Goal: Information Seeking & Learning: Learn about a topic

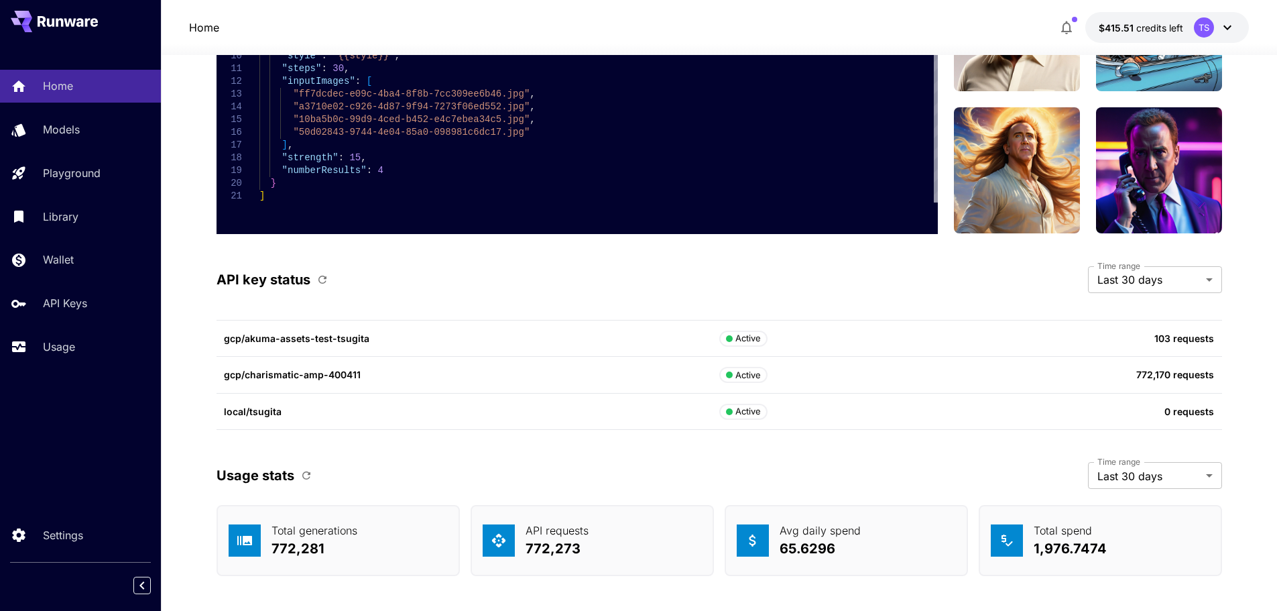
click at [251, 378] on p "gcp/charismatic-amp-400411" at bounding box center [472, 374] width 496 height 14
click at [324, 427] on div "local/tsugita Active 0 requests" at bounding box center [720, 412] width 1006 height 37
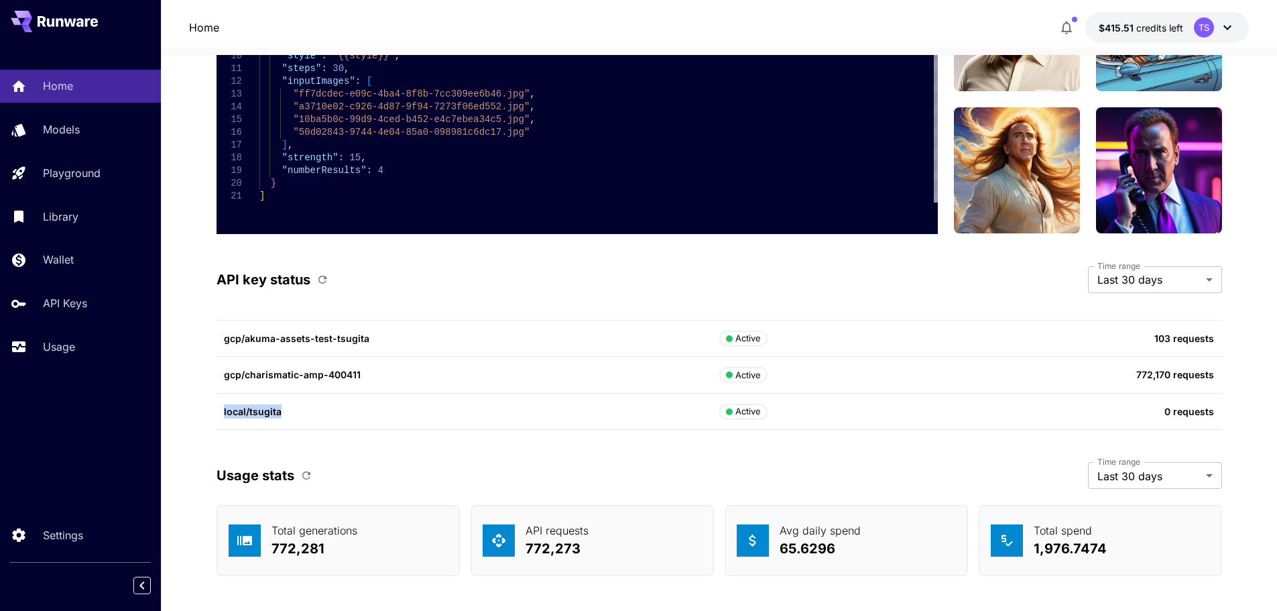
click at [324, 427] on div "local/tsugita Active 0 requests" at bounding box center [720, 412] width 1006 height 37
click at [332, 475] on div "Usage stats Time range Last 30 days ******* Time range" at bounding box center [720, 475] width 1006 height 27
click at [310, 473] on icon "button" at bounding box center [306, 475] width 8 height 8
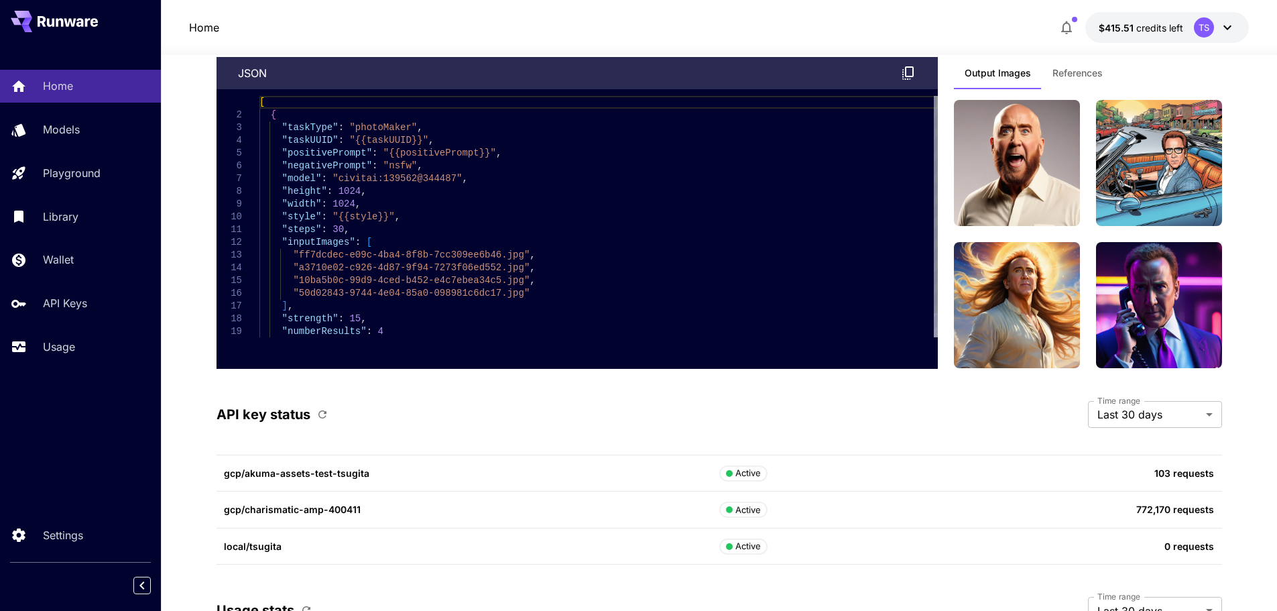
scroll to position [3017, 0]
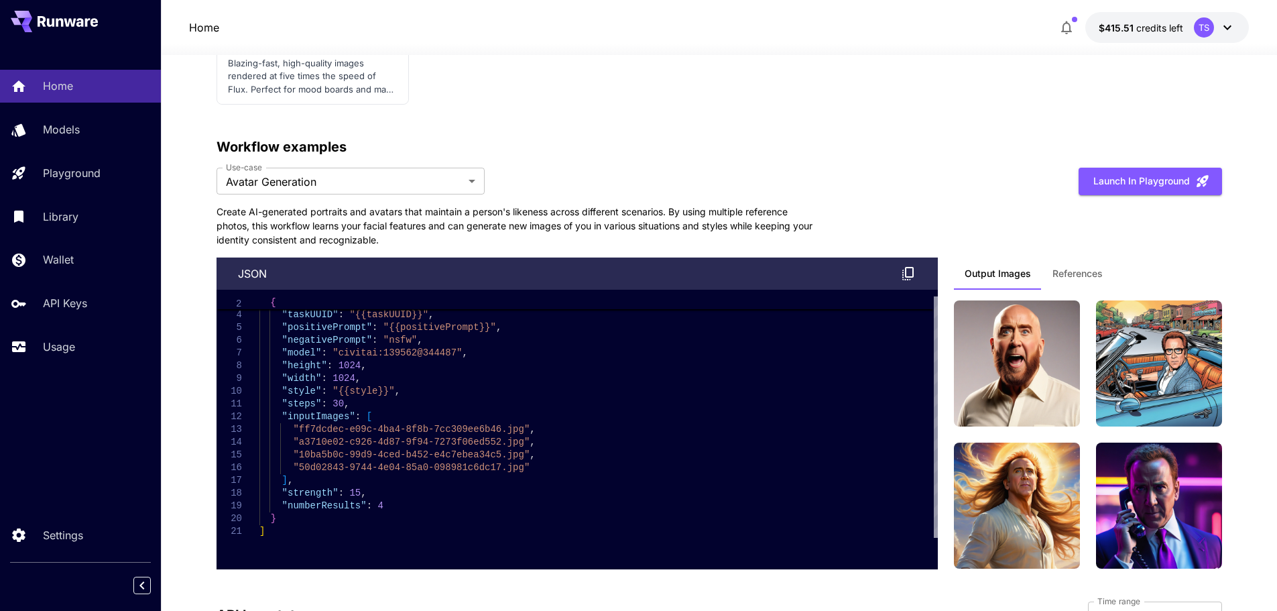
click at [1084, 276] on span "References" at bounding box center [1078, 274] width 50 height 12
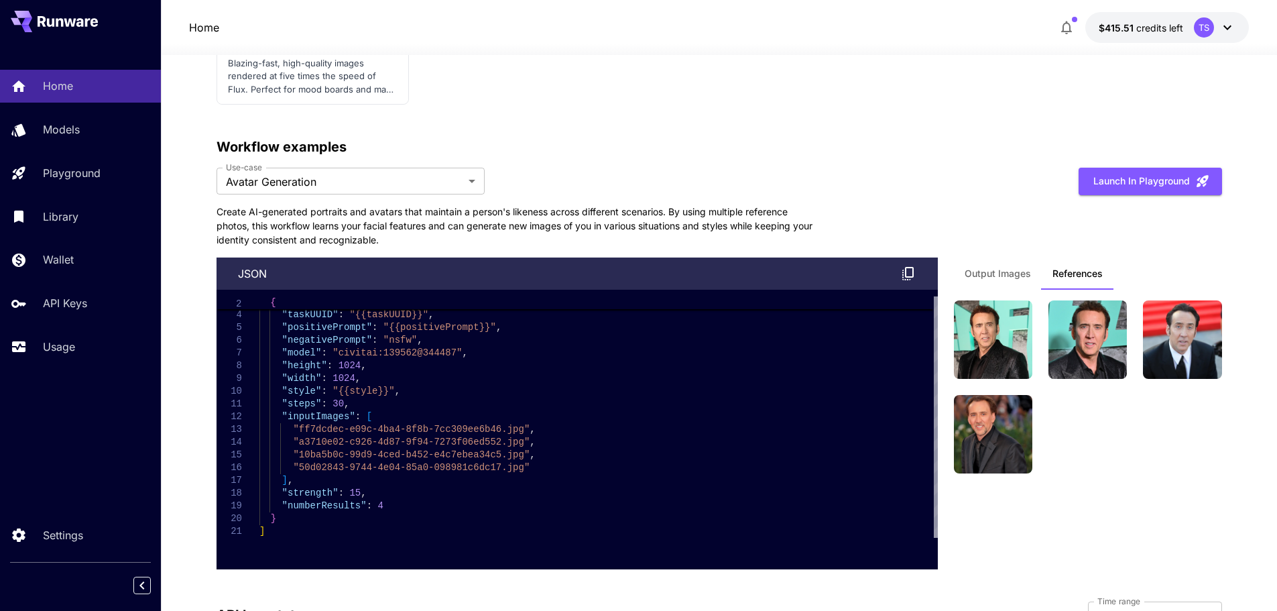
click at [1007, 278] on span "Output Images" at bounding box center [998, 274] width 66 height 12
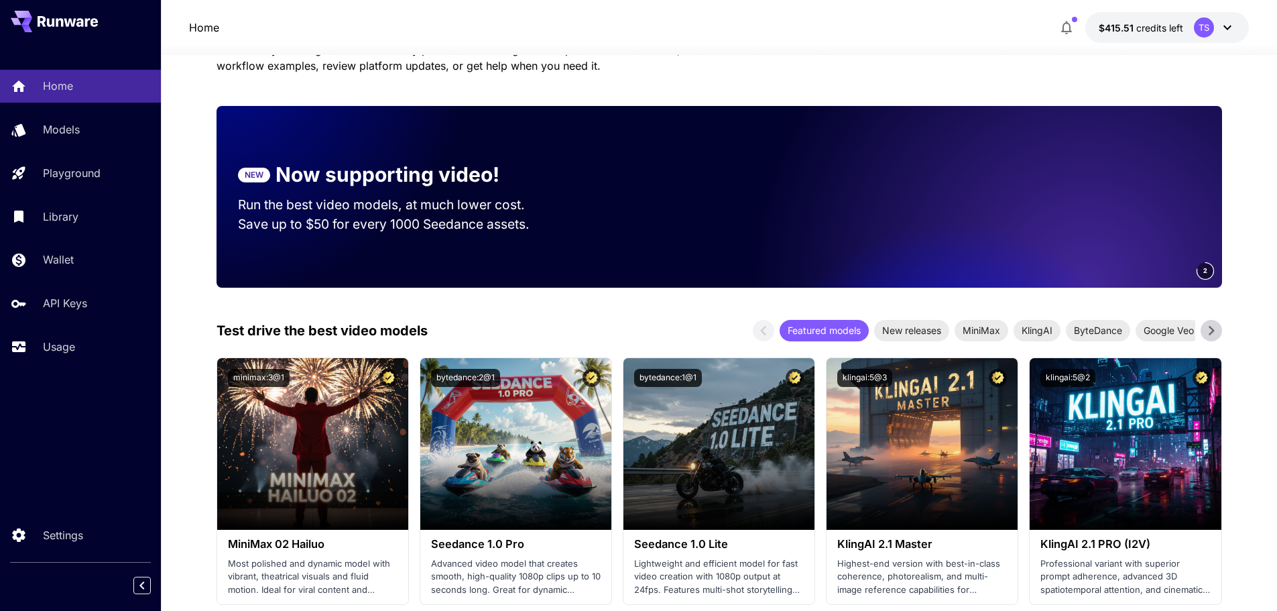
scroll to position [0, 0]
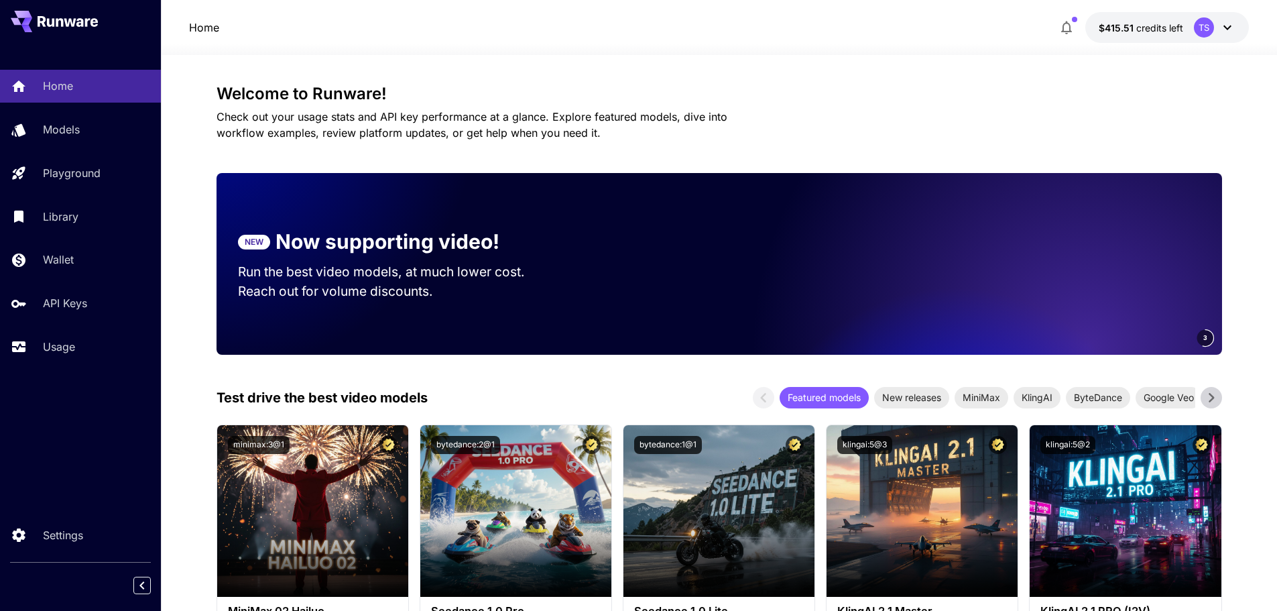
click at [406, 283] on p "Reach out for volume discounts." at bounding box center [394, 291] width 312 height 19
